Goal: Check status: Check status

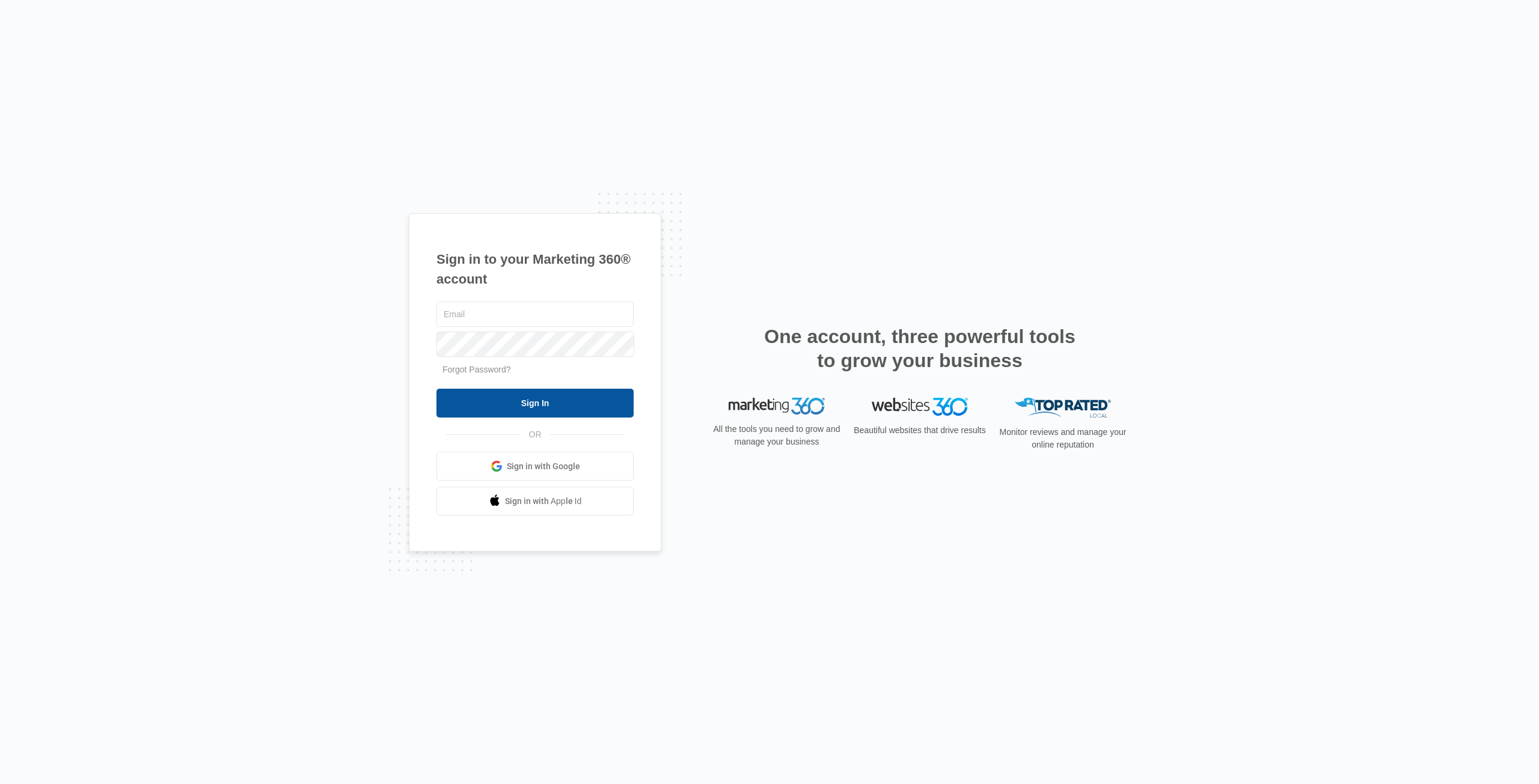
type input "[EMAIL_ADDRESS][DOMAIN_NAME]"
click at [470, 405] on input "Sign In" at bounding box center [535, 403] width 197 height 29
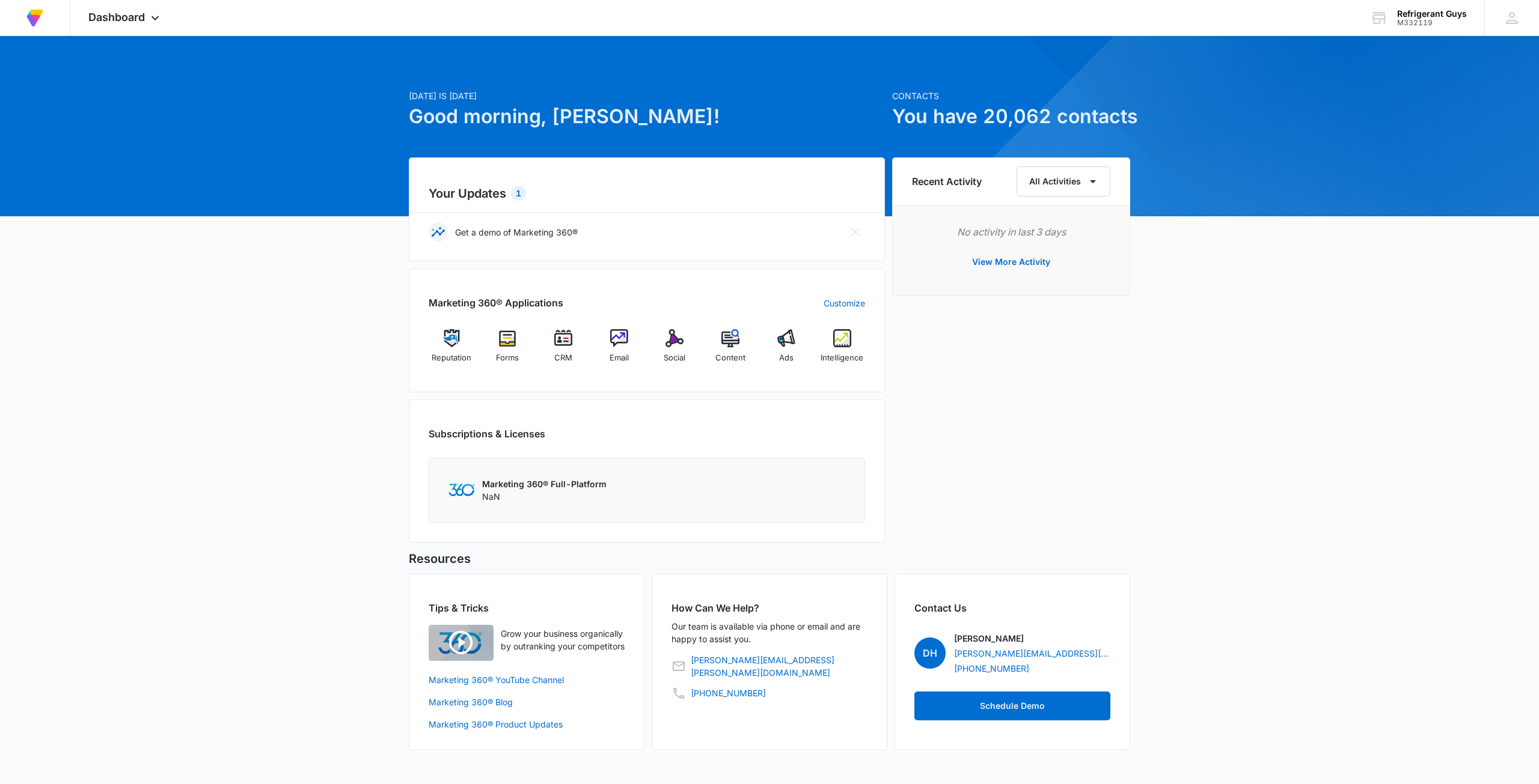
click at [868, 346] on div "Marketing 360® Applications Customize Reputation Forms CRM Email Social Content…" at bounding box center [646, 330] width 476 height 124
click at [811, 346] on div "Reputation Forms CRM Email Social Content Ads Intelligence" at bounding box center [646, 351] width 437 height 43
click at [822, 344] on div "Intelligence" at bounding box center [842, 351] width 46 height 43
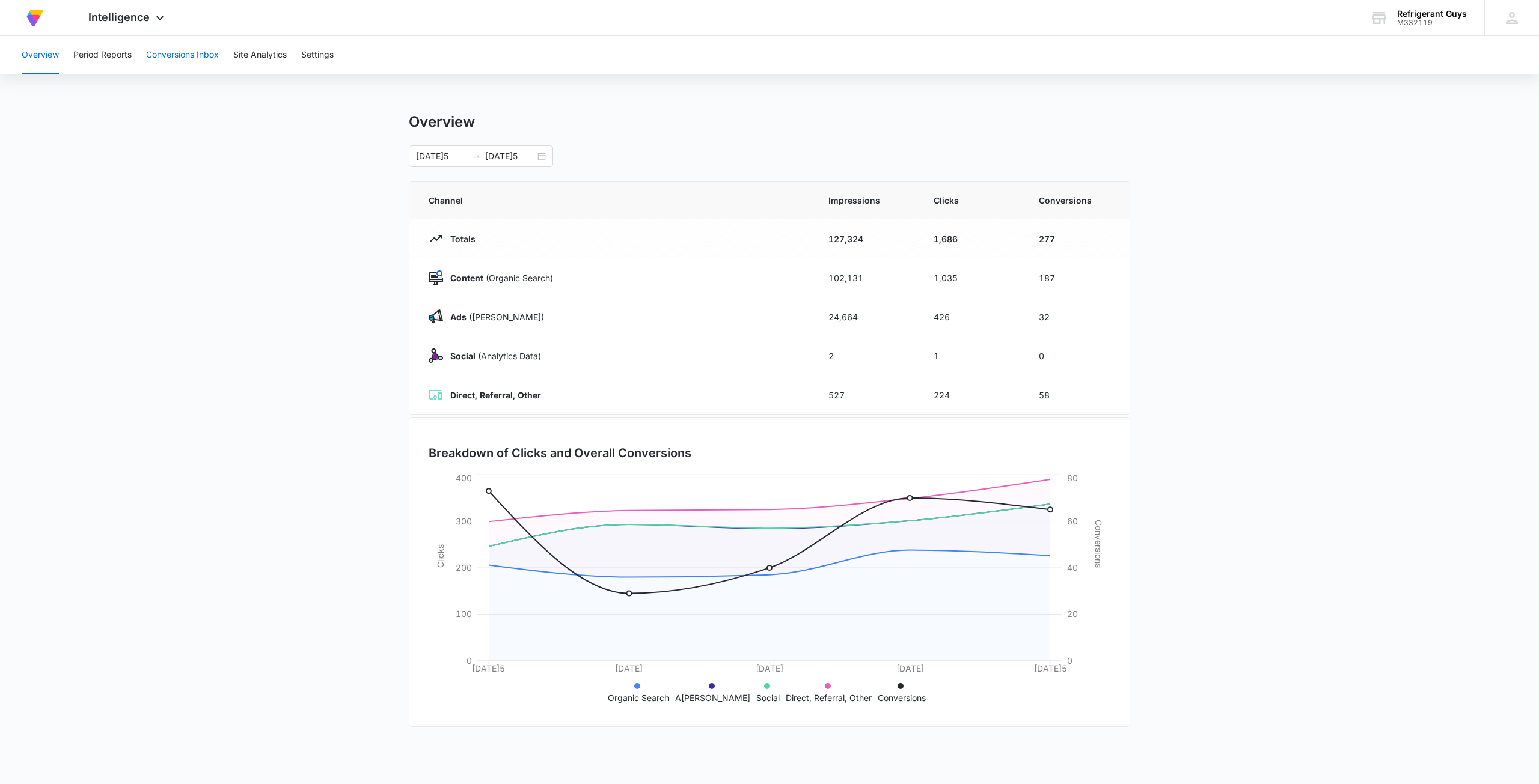
click at [163, 67] on button "Conversions Inbox" at bounding box center [182, 55] width 72 height 39
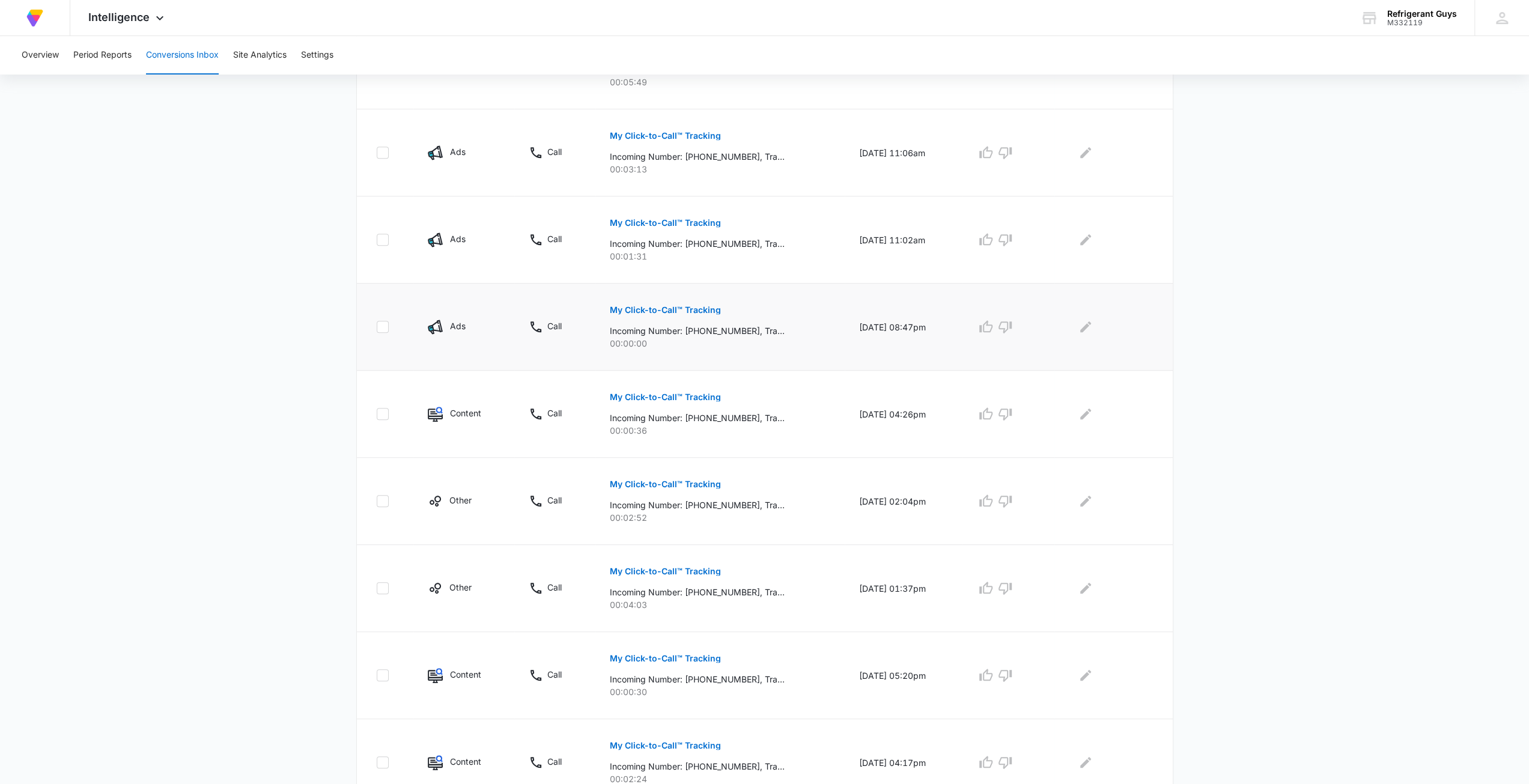
scroll to position [500, 0]
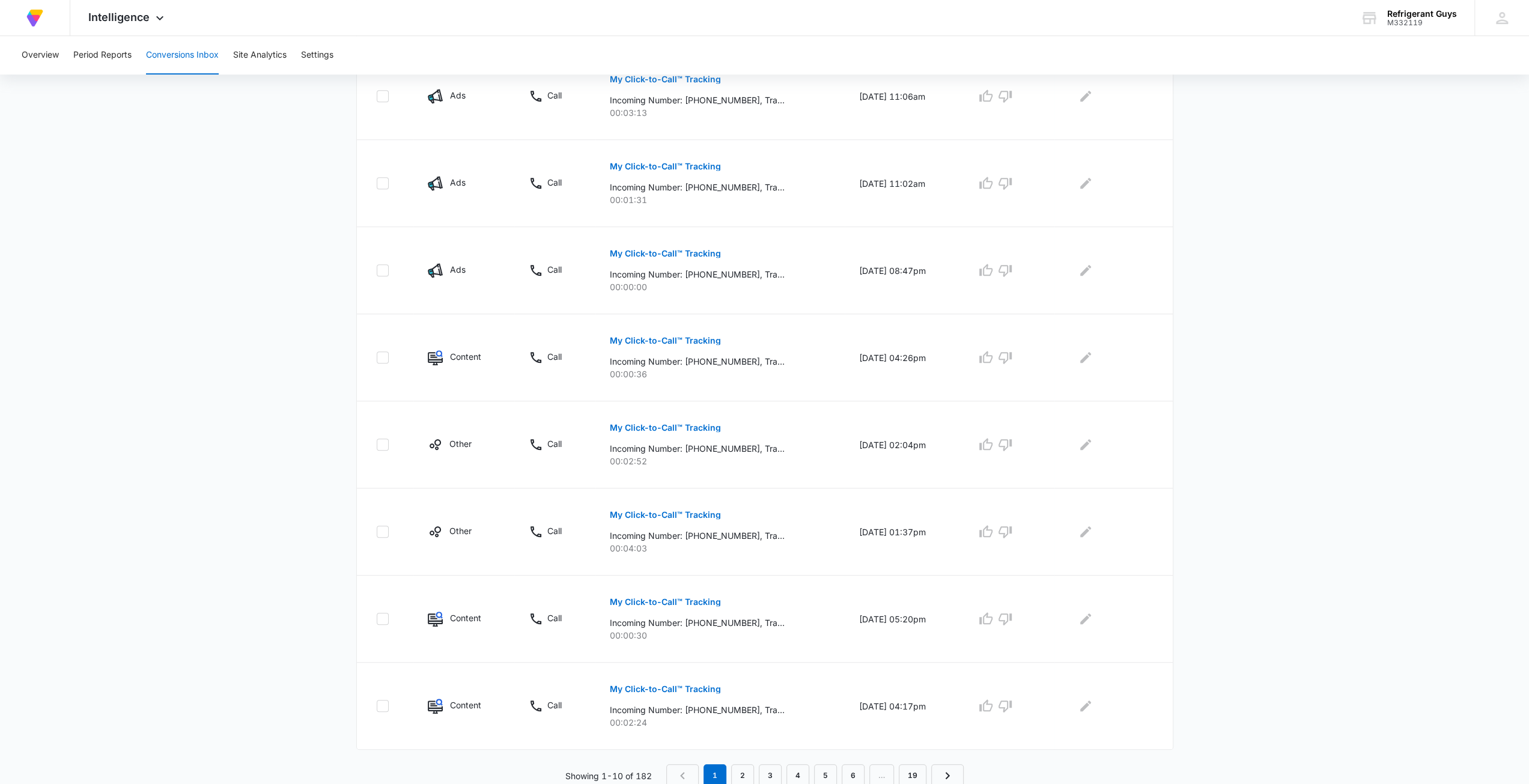
click at [884, 769] on nav "1 2 3 4 5 6 … 19" at bounding box center [815, 776] width 298 height 23
click at [908, 773] on link "19" at bounding box center [913, 776] width 28 height 23
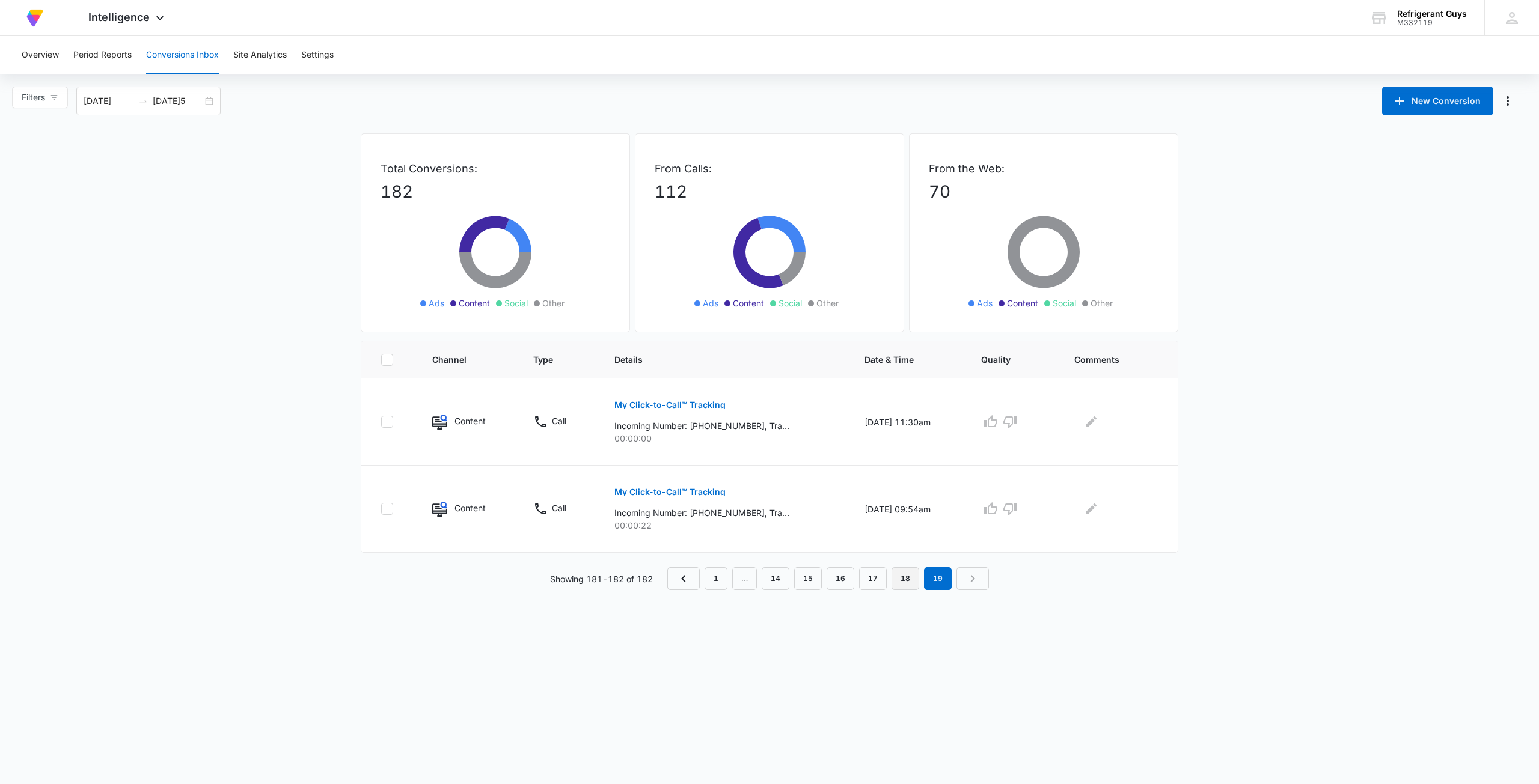
click at [904, 577] on link "18" at bounding box center [905, 578] width 28 height 23
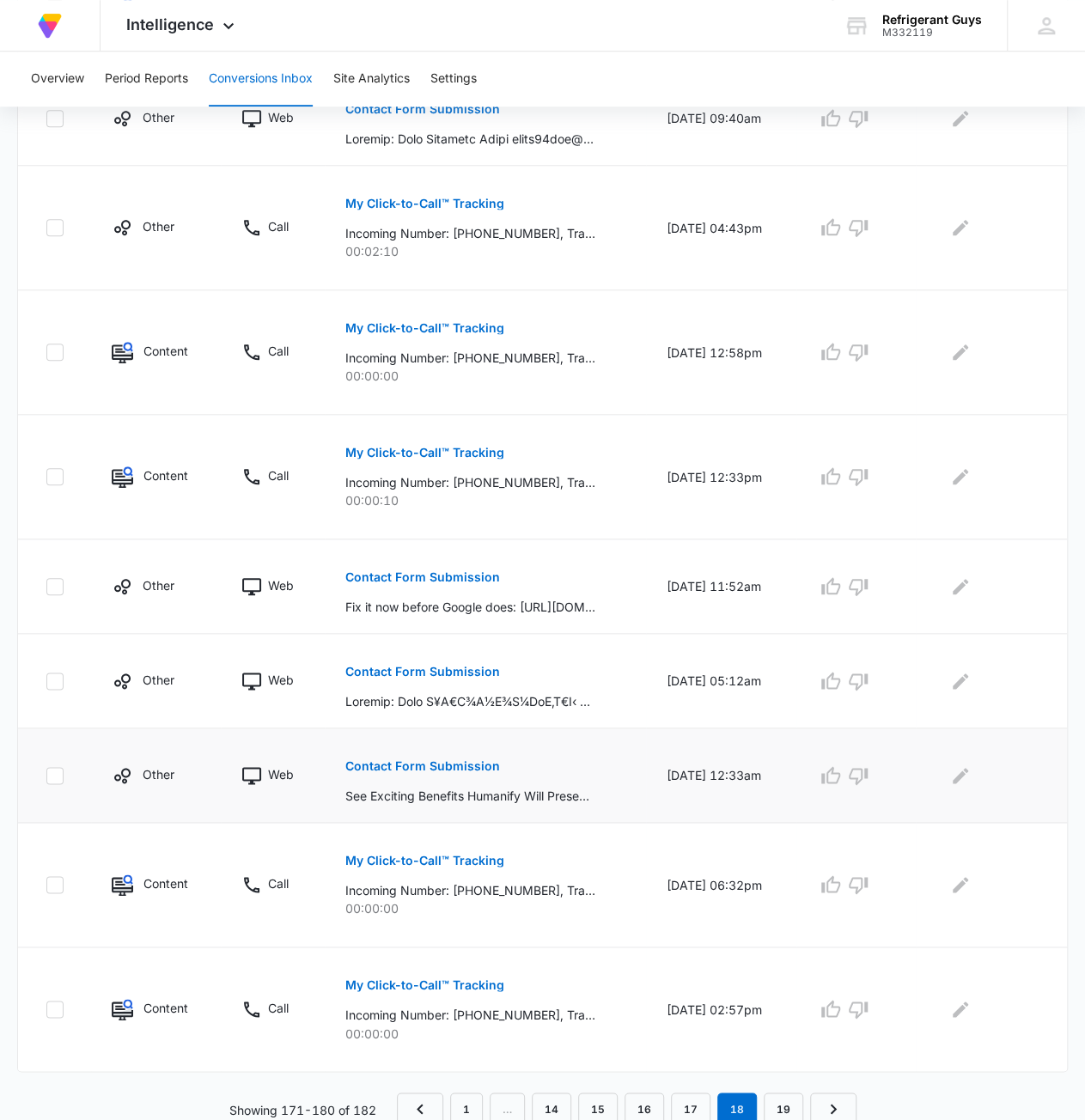
scroll to position [595, 0]
click at [773, 1106] on link "19" at bounding box center [783, 1108] width 40 height 33
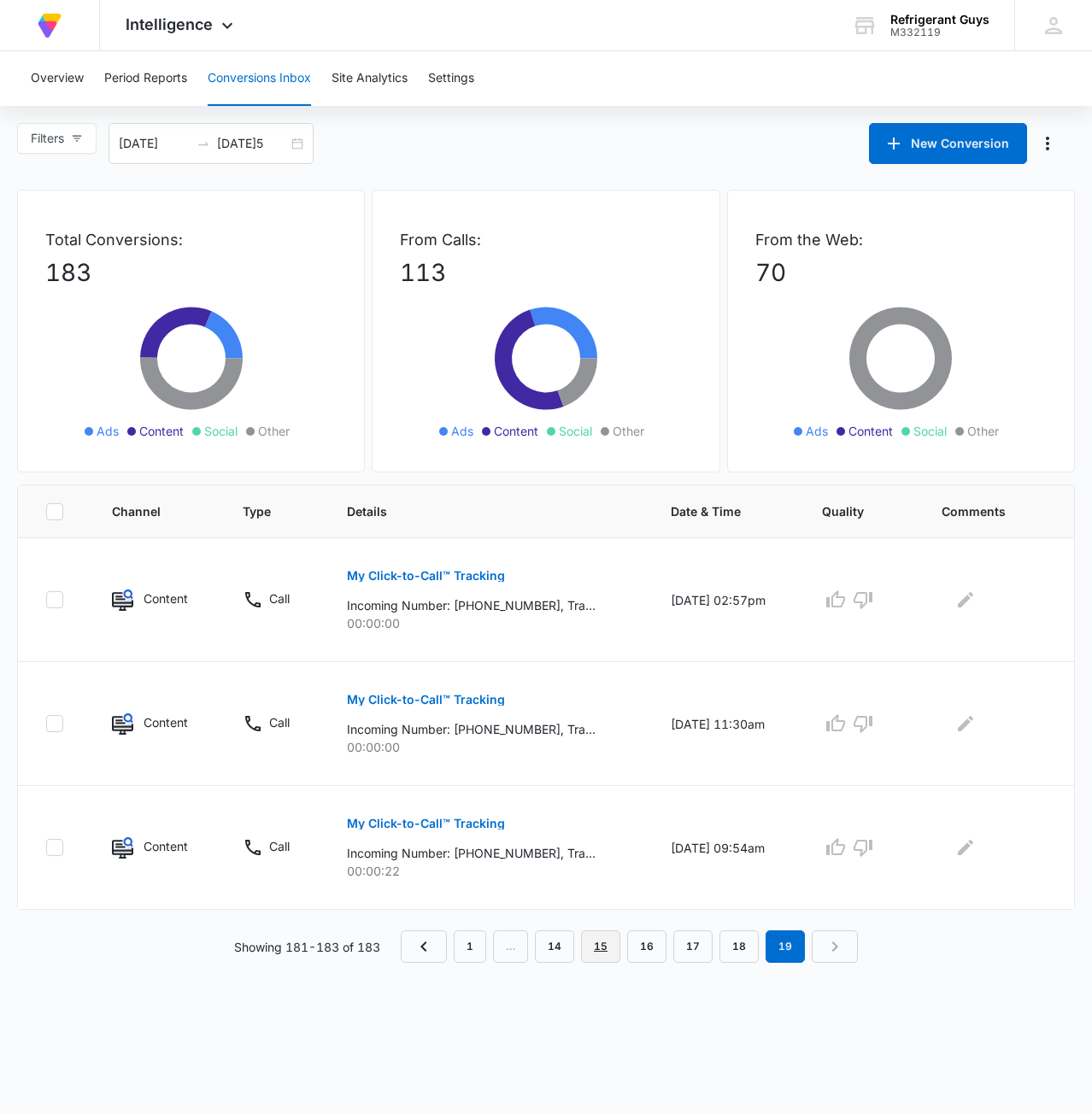
click at [615, 958] on link "15" at bounding box center [600, 947] width 39 height 33
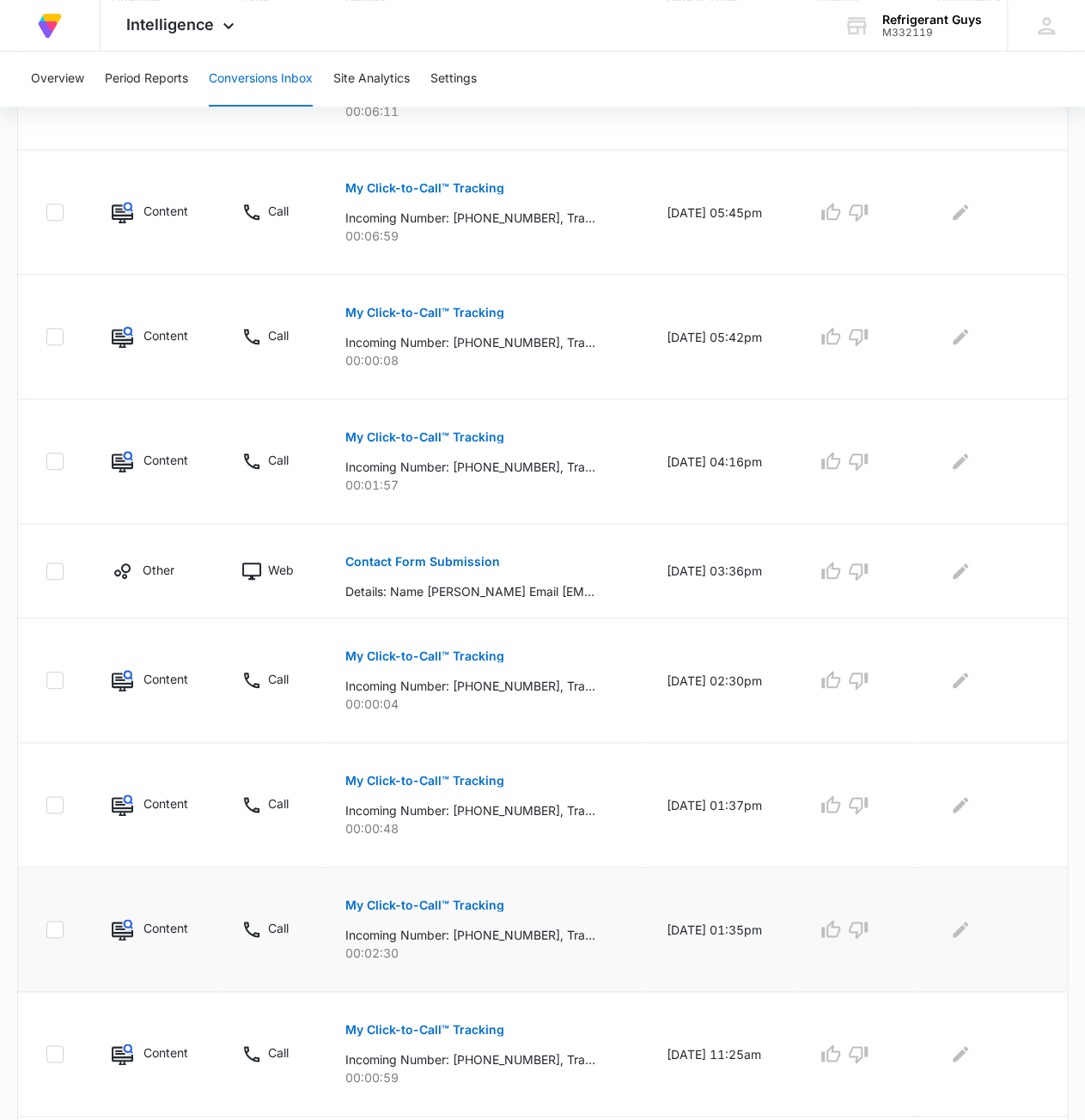
scroll to position [686, 0]
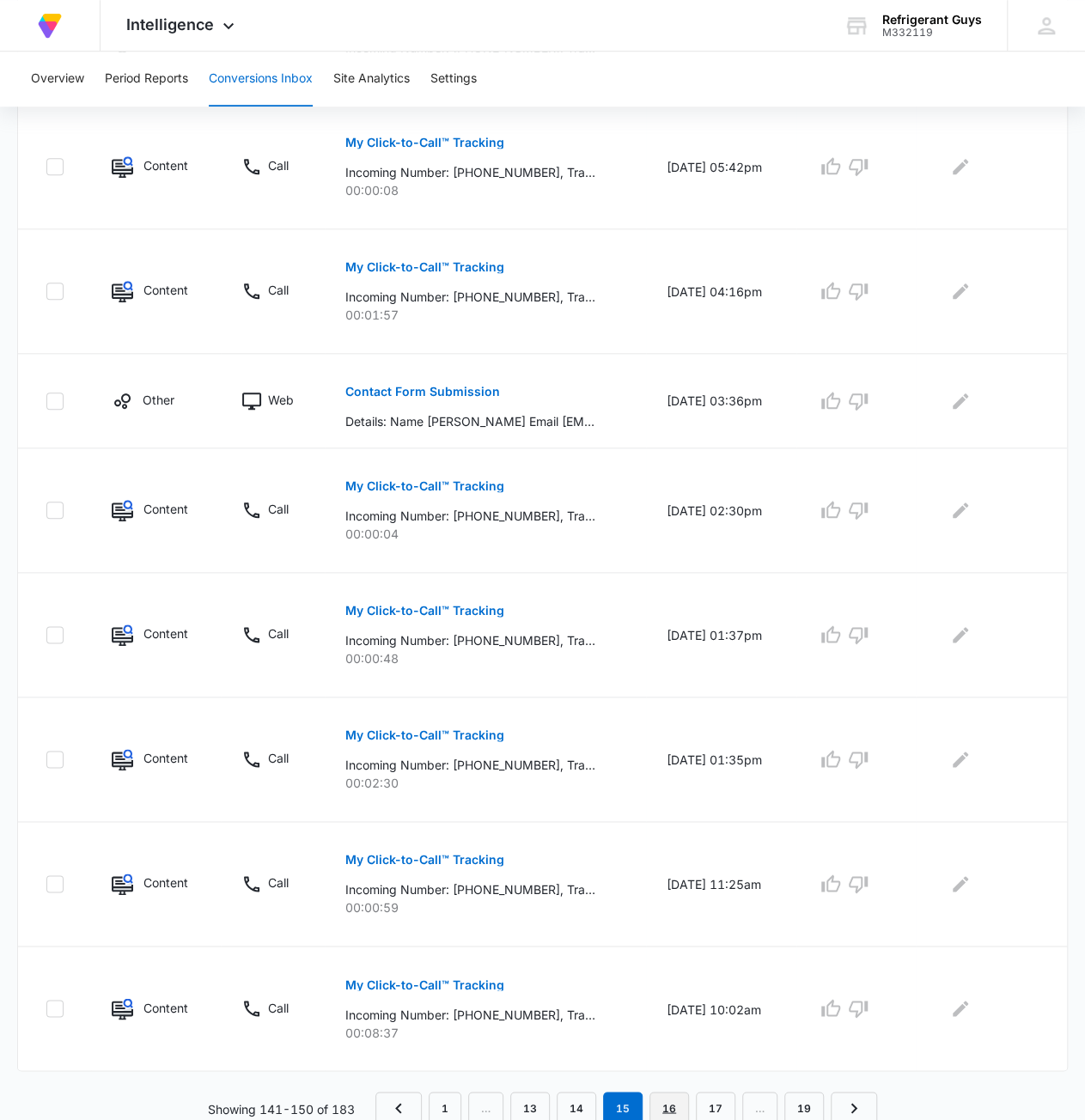
click at [677, 1112] on link "16" at bounding box center [668, 1108] width 40 height 33
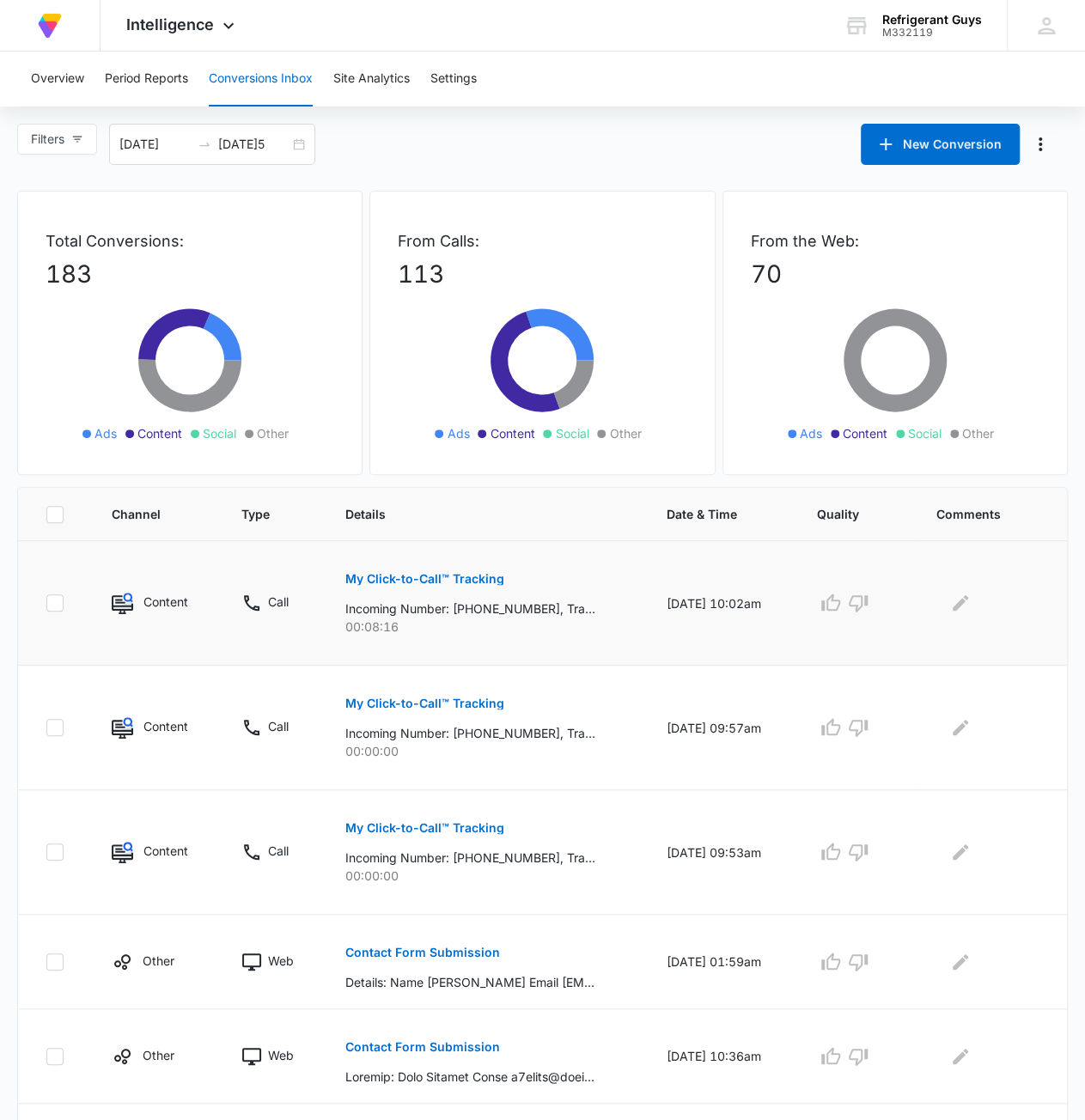
click at [453, 578] on p "My Click-to-Call™ Tracking" at bounding box center [425, 578] width 159 height 12
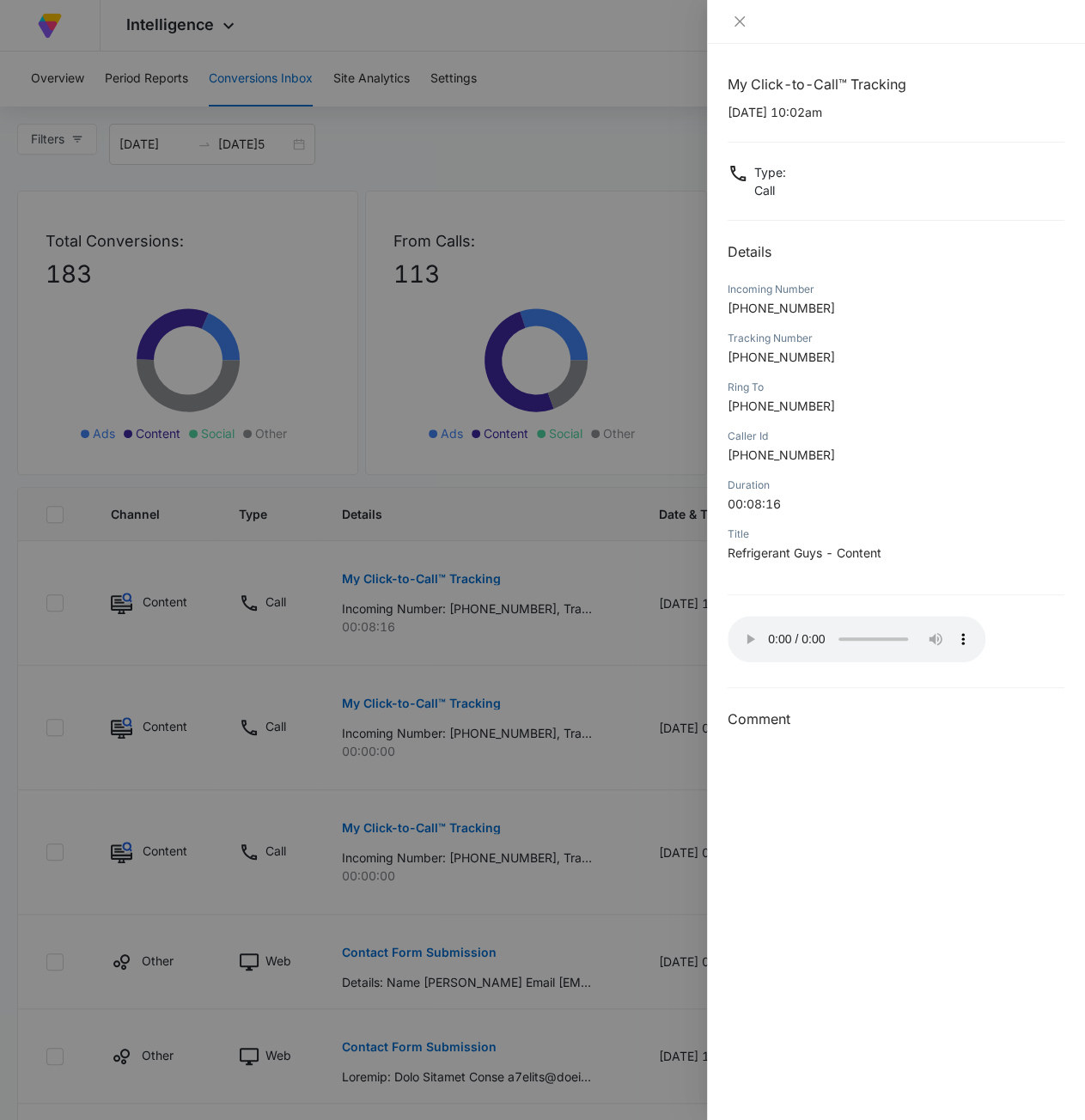
click at [528, 822] on div at bounding box center [542, 560] width 1085 height 1120
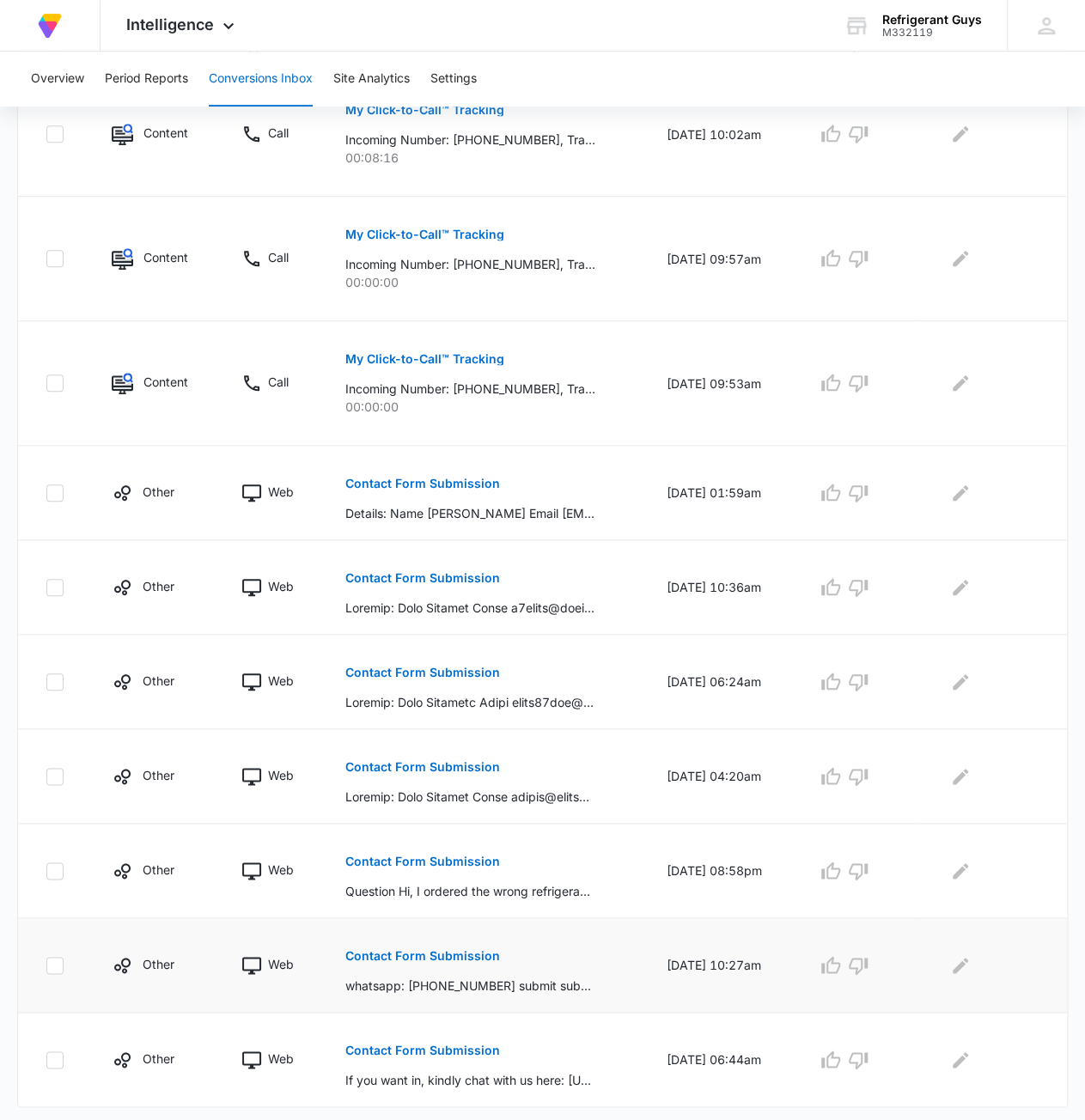
scroll to position [505, 0]
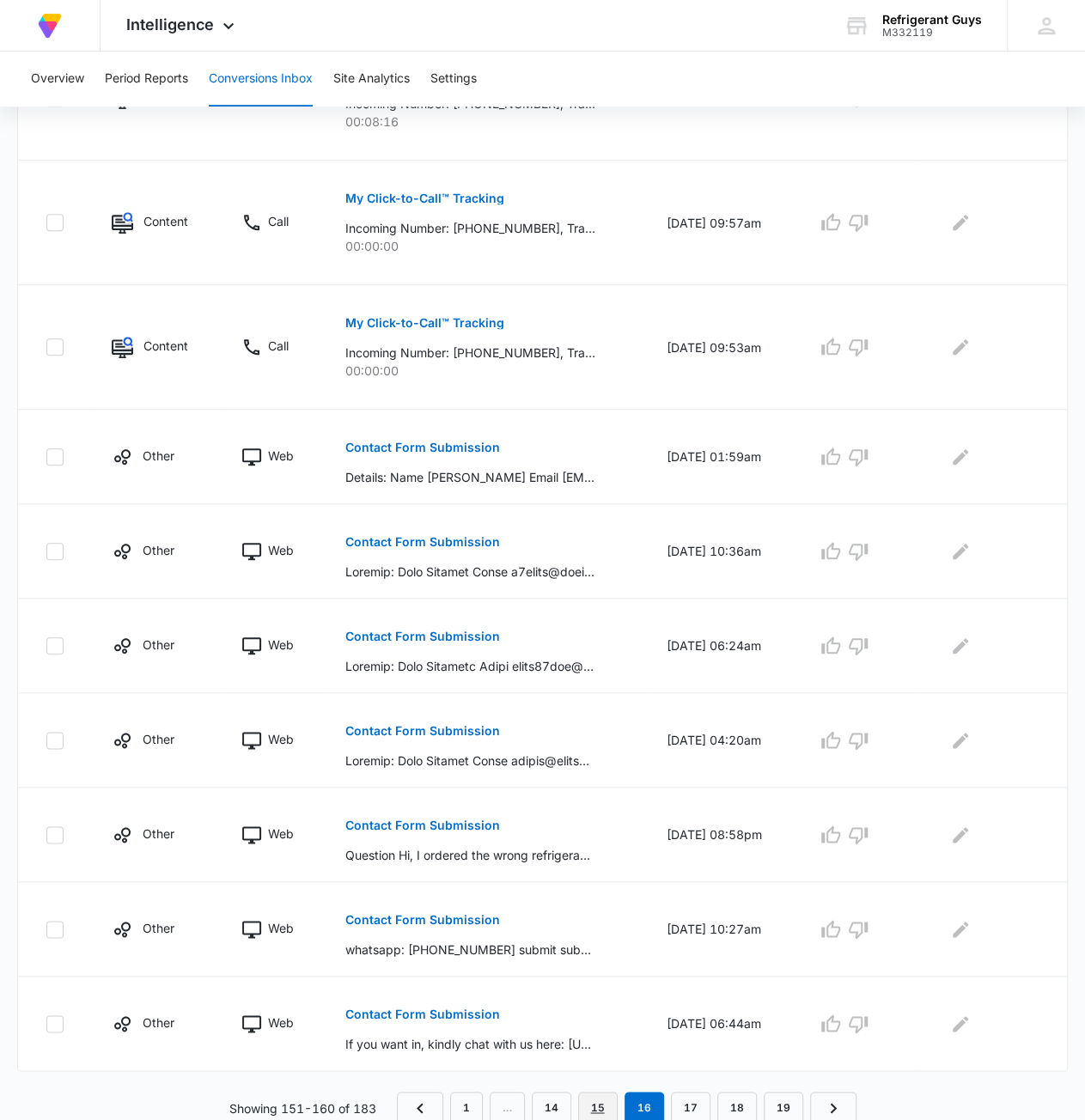
click at [595, 1107] on link "15" at bounding box center [598, 1108] width 40 height 33
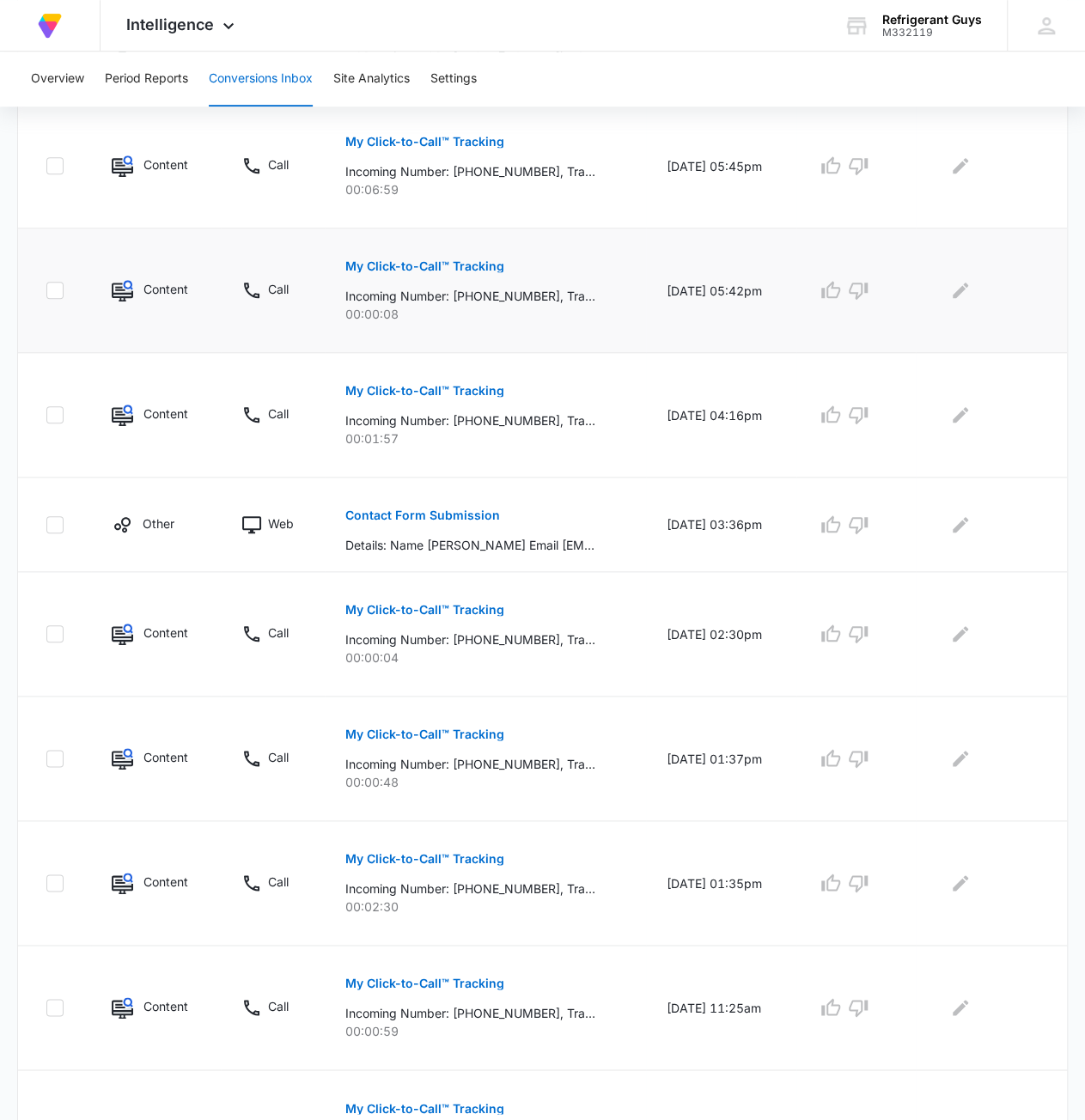
scroll to position [686, 0]
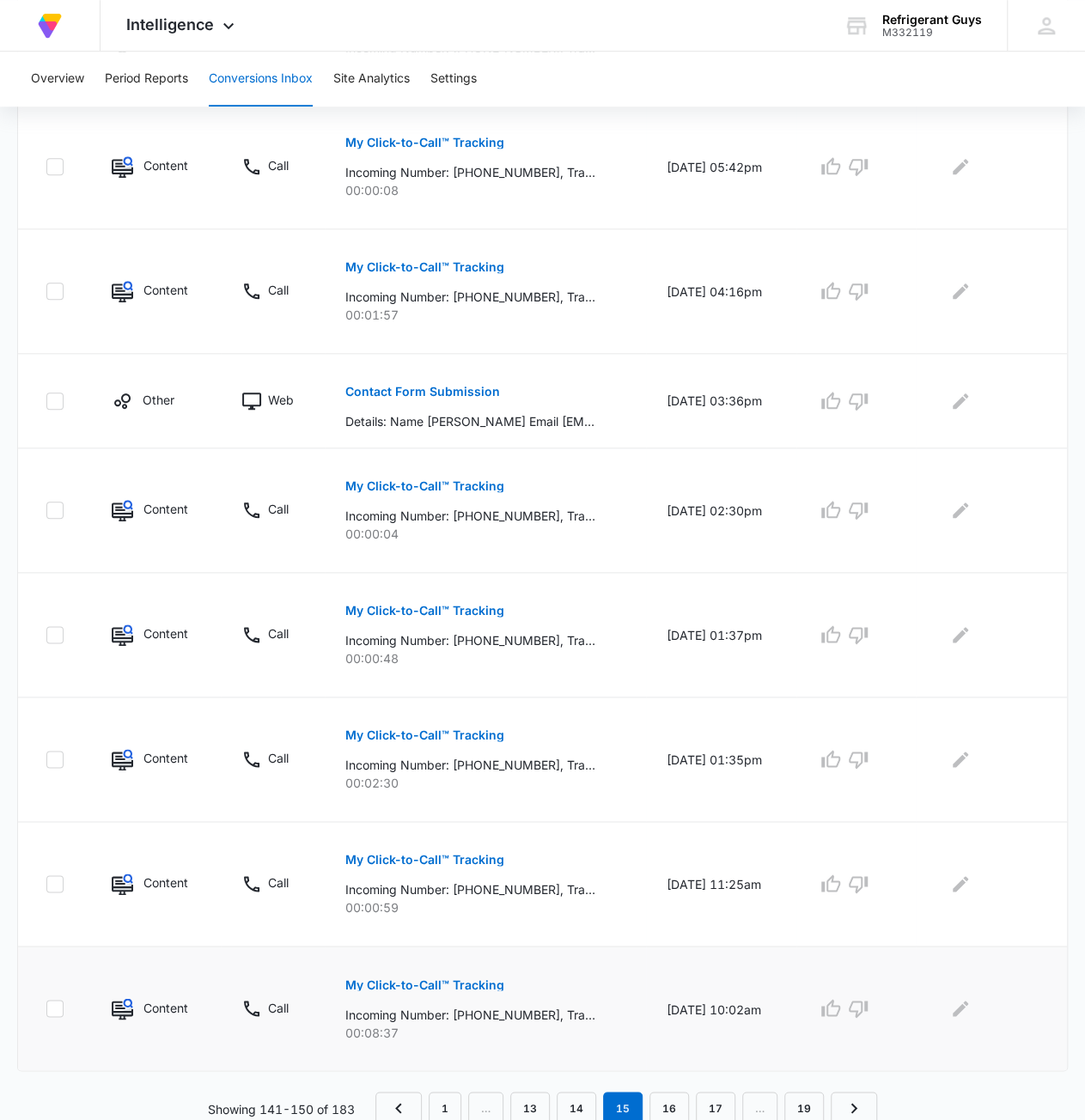
click at [452, 979] on p "My Click-to-Call™ Tracking" at bounding box center [425, 985] width 159 height 12
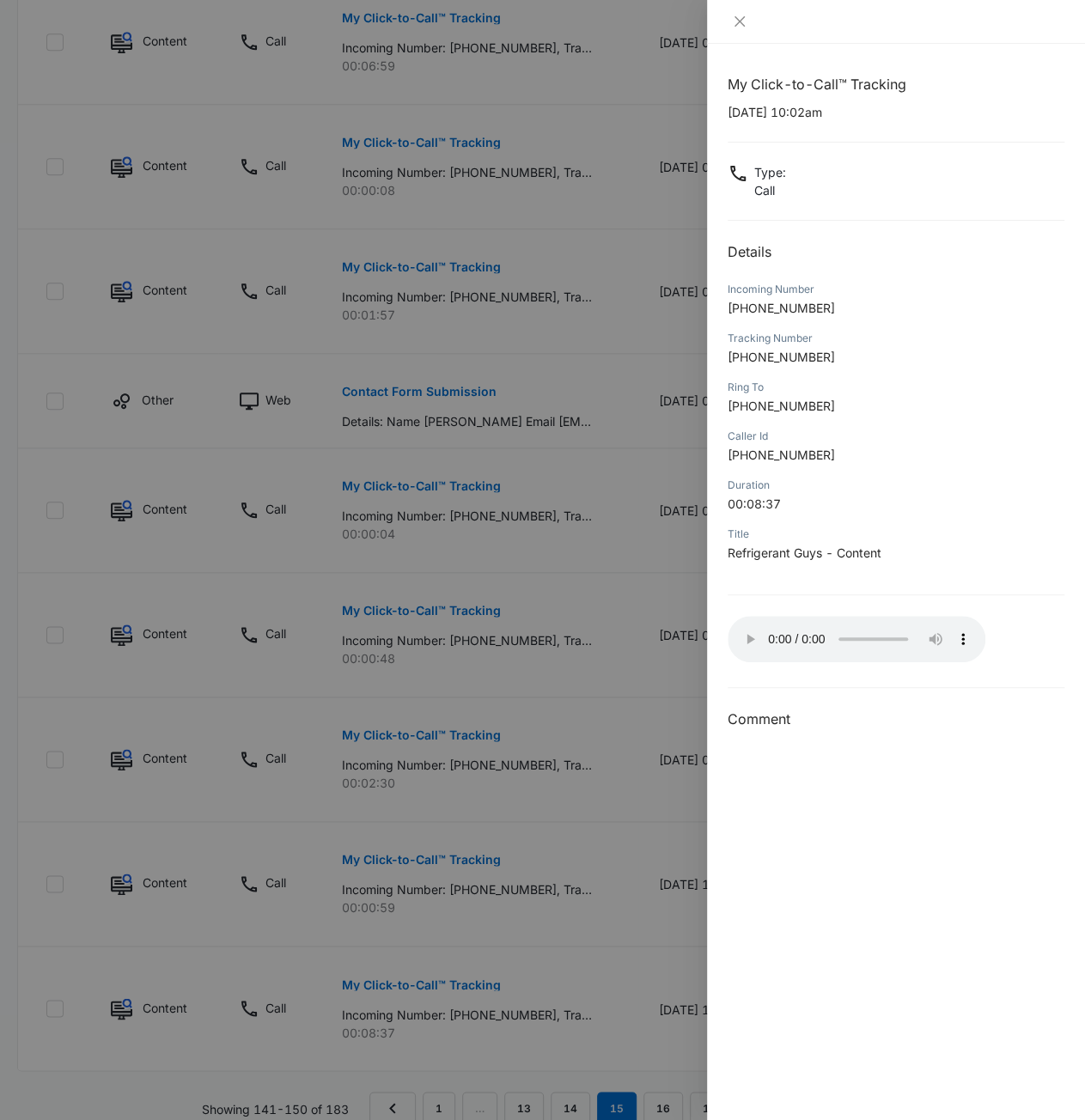
drag, startPoint x: 424, startPoint y: 964, endPoint x: 424, endPoint y: 955, distance: 9.0
click at [424, 964] on div at bounding box center [542, 560] width 1085 height 1120
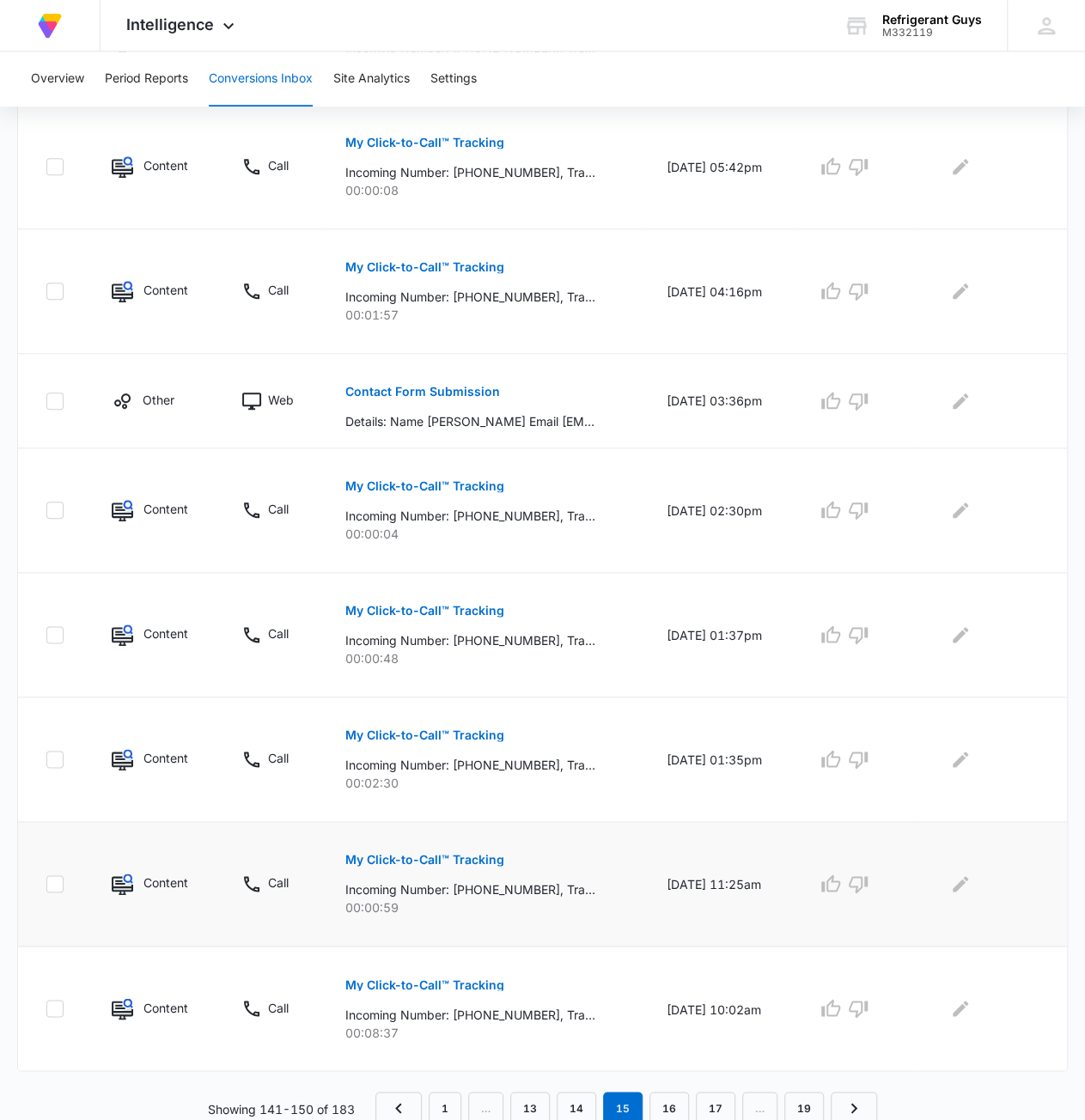
click at [433, 845] on button "My Click-to-Call™ Tracking" at bounding box center [425, 860] width 159 height 42
